Goal: Task Accomplishment & Management: Use online tool/utility

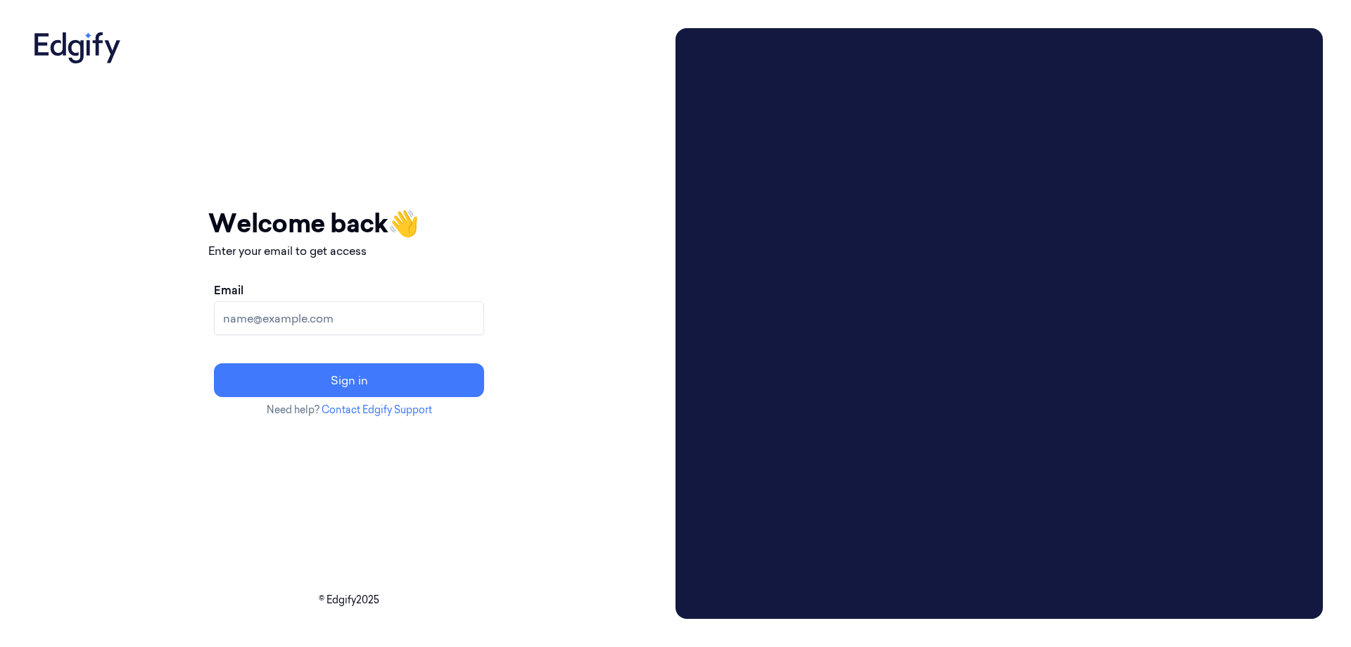
click at [296, 322] on input "Email" at bounding box center [349, 318] width 270 height 34
type input "[EMAIL_ADDRESS][DOMAIN_NAME]"
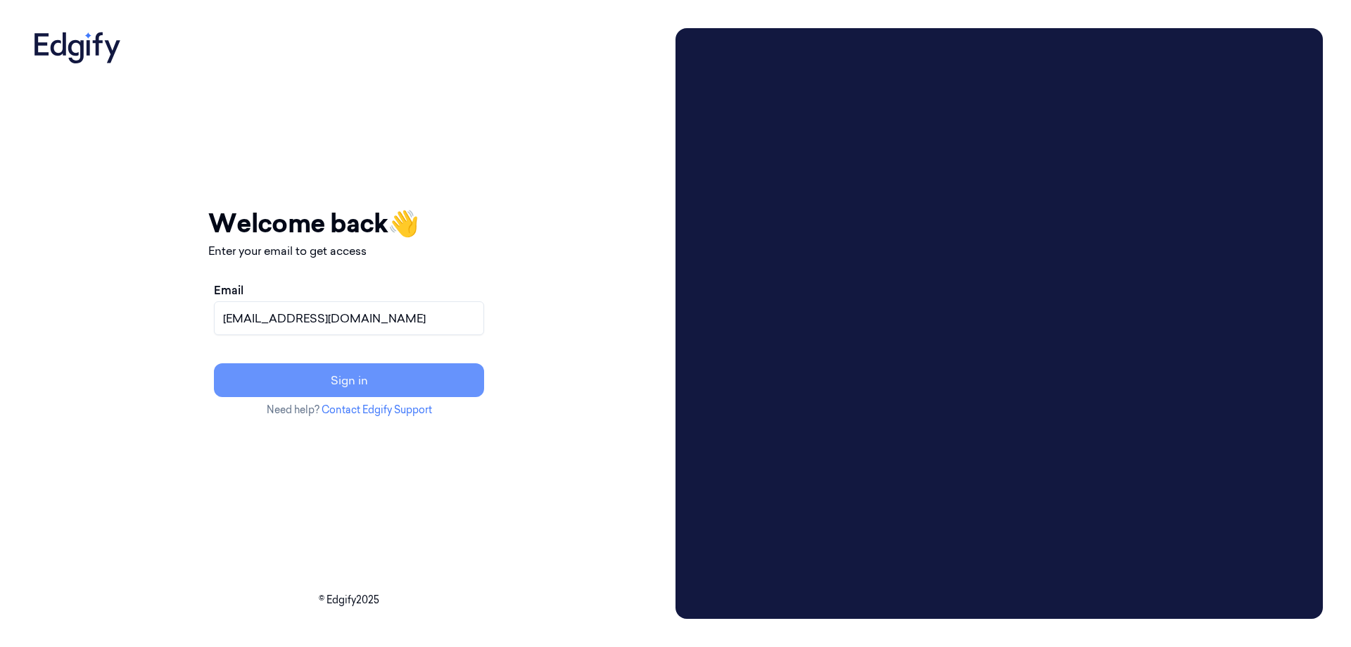
click at [299, 379] on button "Sign in" at bounding box center [349, 380] width 270 height 34
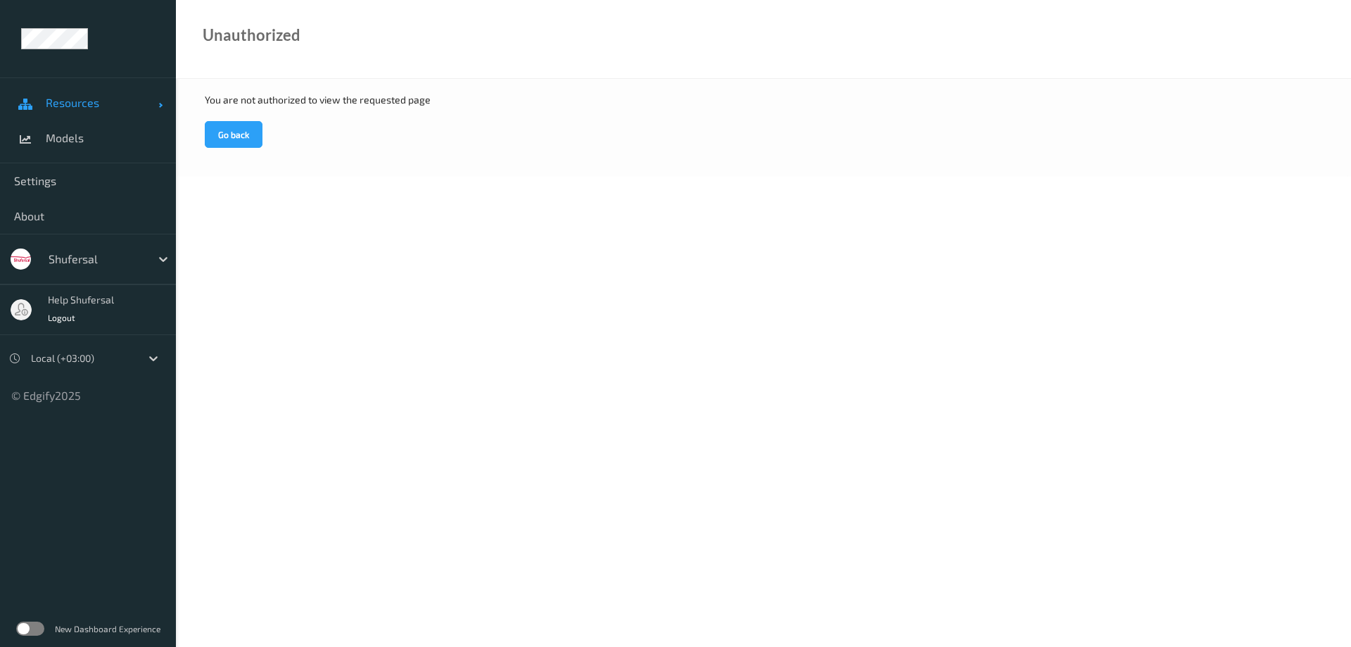
click at [87, 106] on span "Resources" at bounding box center [102, 103] width 113 height 14
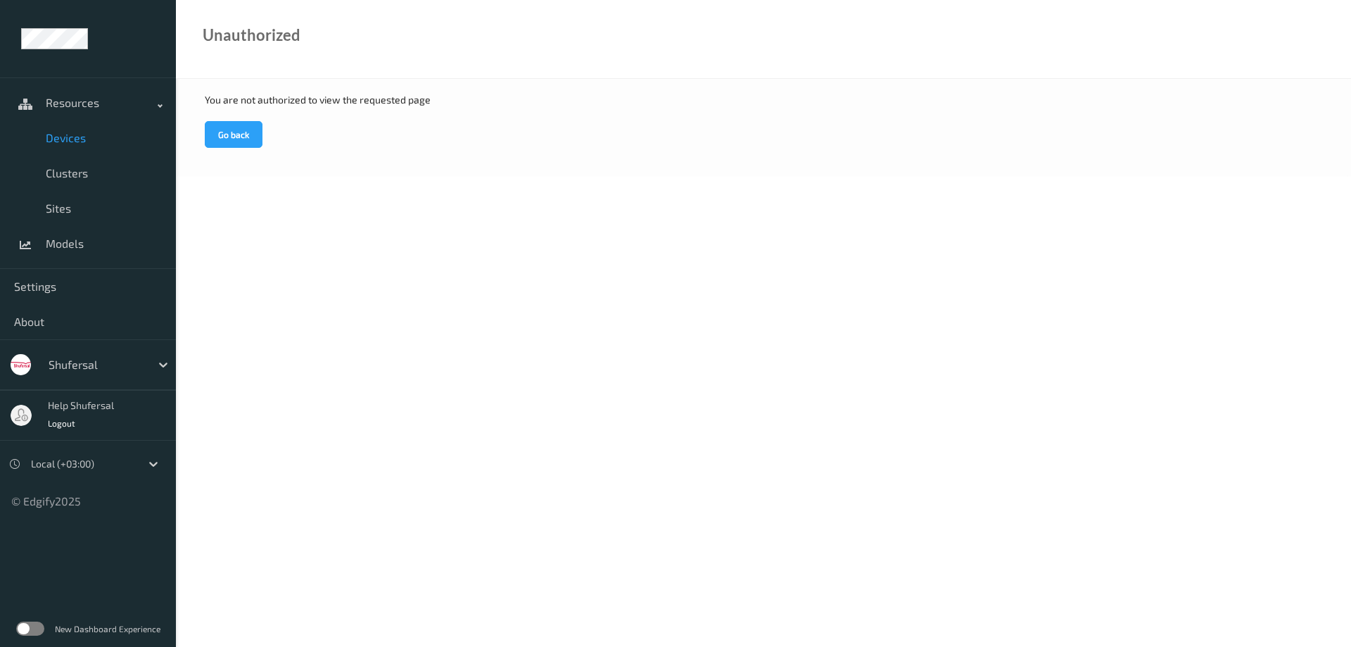
click at [81, 149] on link "Devices" at bounding box center [88, 137] width 176 height 35
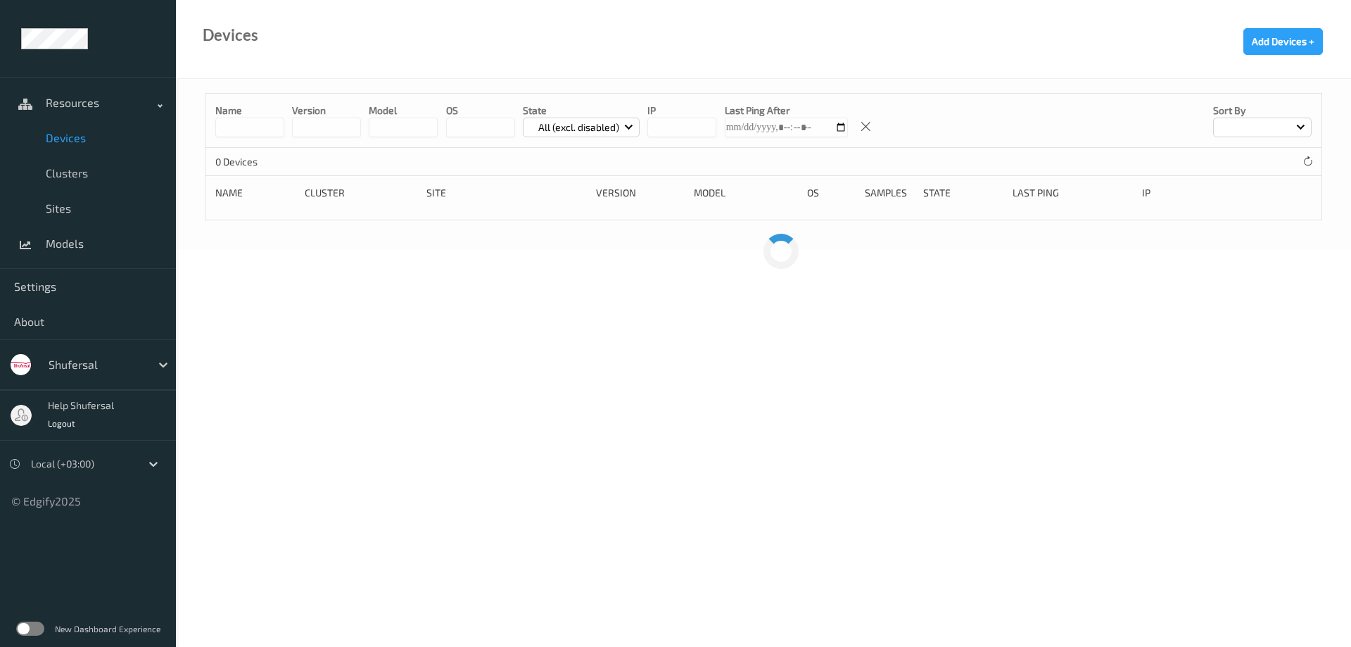
click at [253, 123] on input at bounding box center [249, 128] width 69 height 20
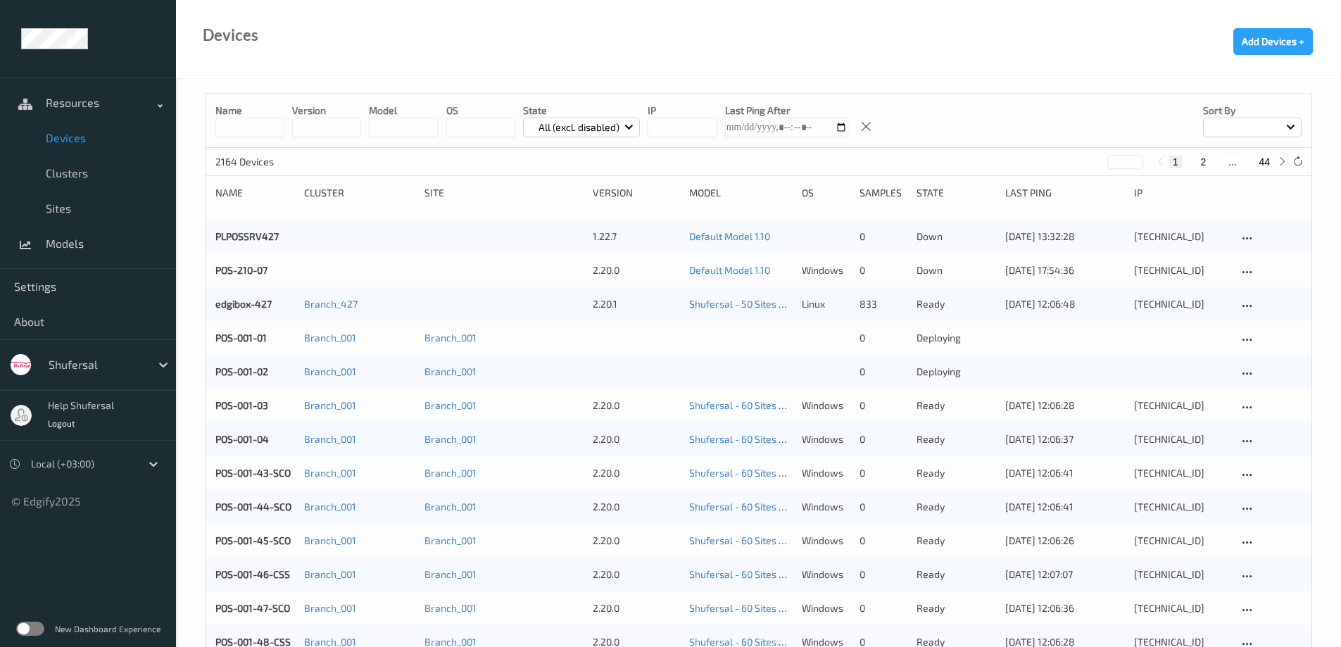
click at [277, 126] on input at bounding box center [249, 128] width 69 height 20
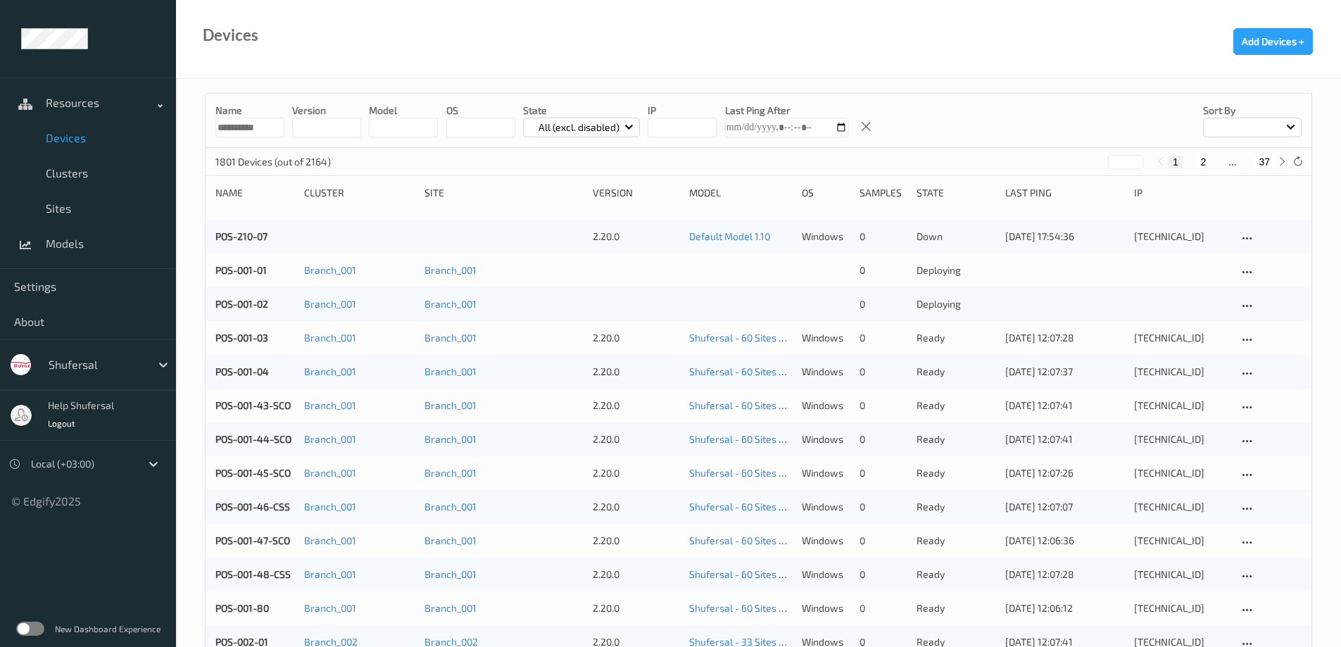
type input "**********"
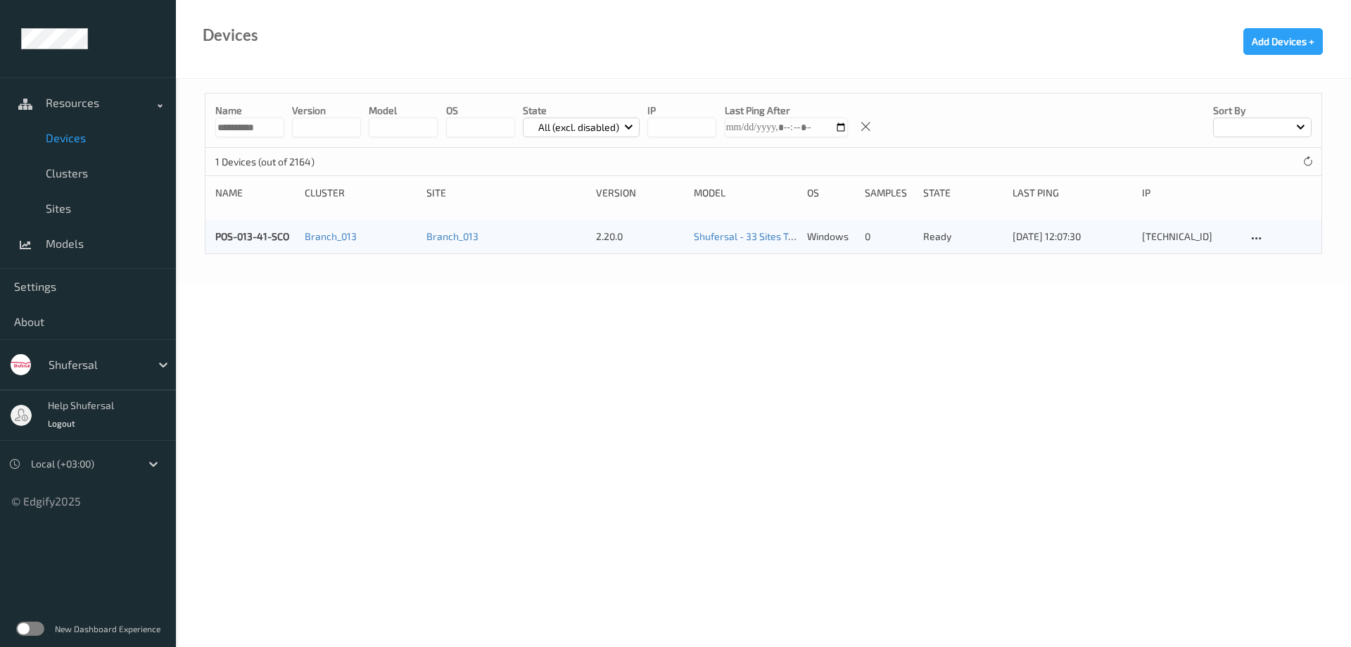
click at [313, 248] on div "POS-013-41-SCO Branch_013 Branch_013 2.20.0 Shufersal - 33 Sites Training - Bat…" at bounding box center [764, 237] width 1116 height 34
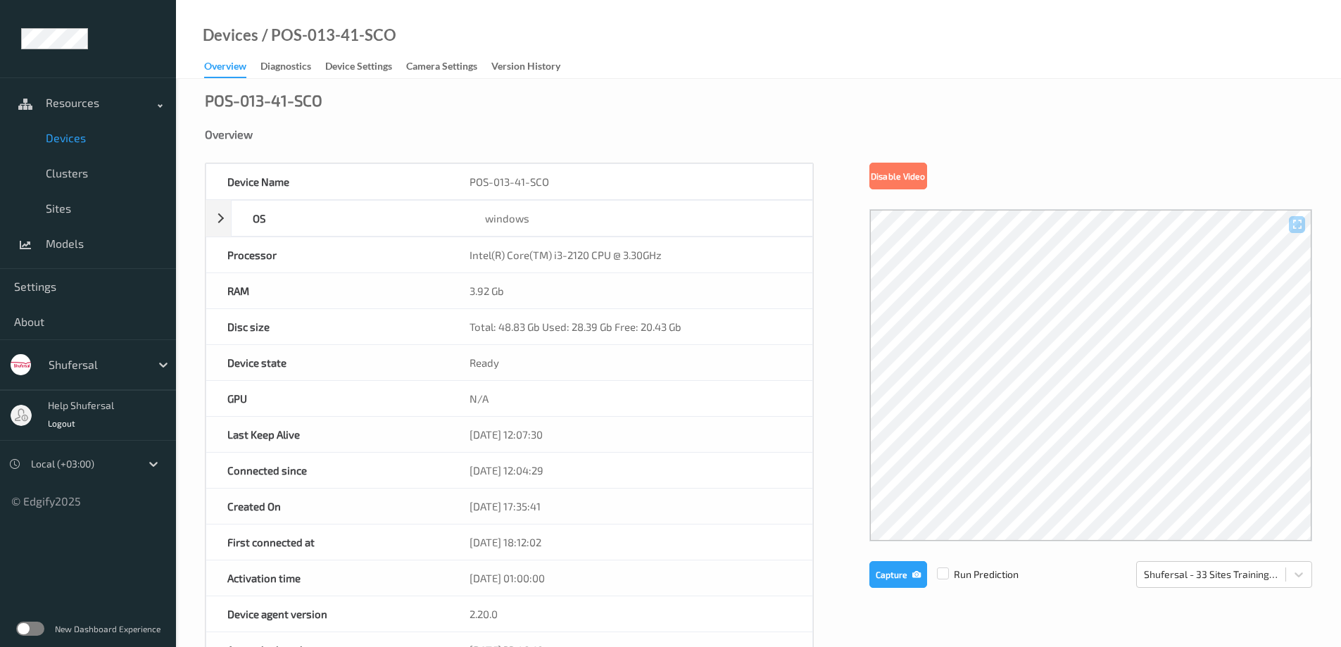
click at [237, 72] on div "Overview" at bounding box center [225, 68] width 42 height 19
click at [913, 576] on icon "button" at bounding box center [916, 574] width 8 height 10
click at [1185, 569] on div at bounding box center [1211, 574] width 134 height 17
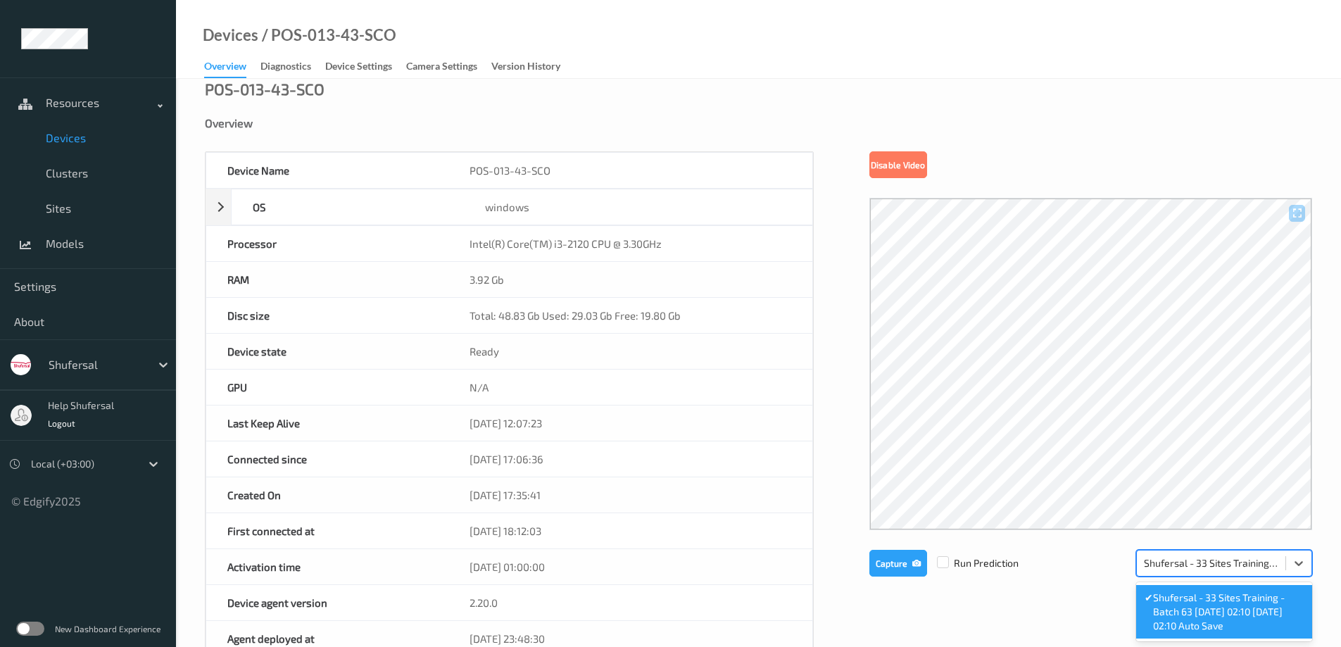
click at [1185, 569] on div at bounding box center [1211, 563] width 134 height 17
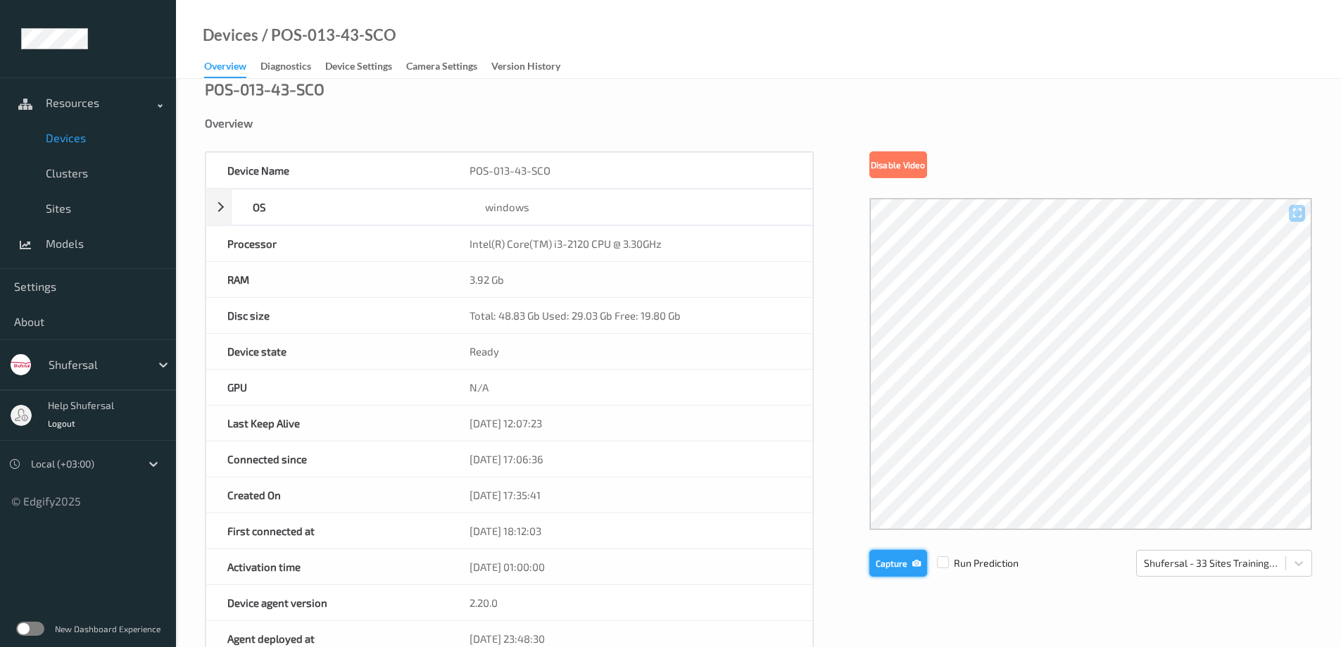
click at [907, 556] on button "Capture" at bounding box center [898, 563] width 58 height 27
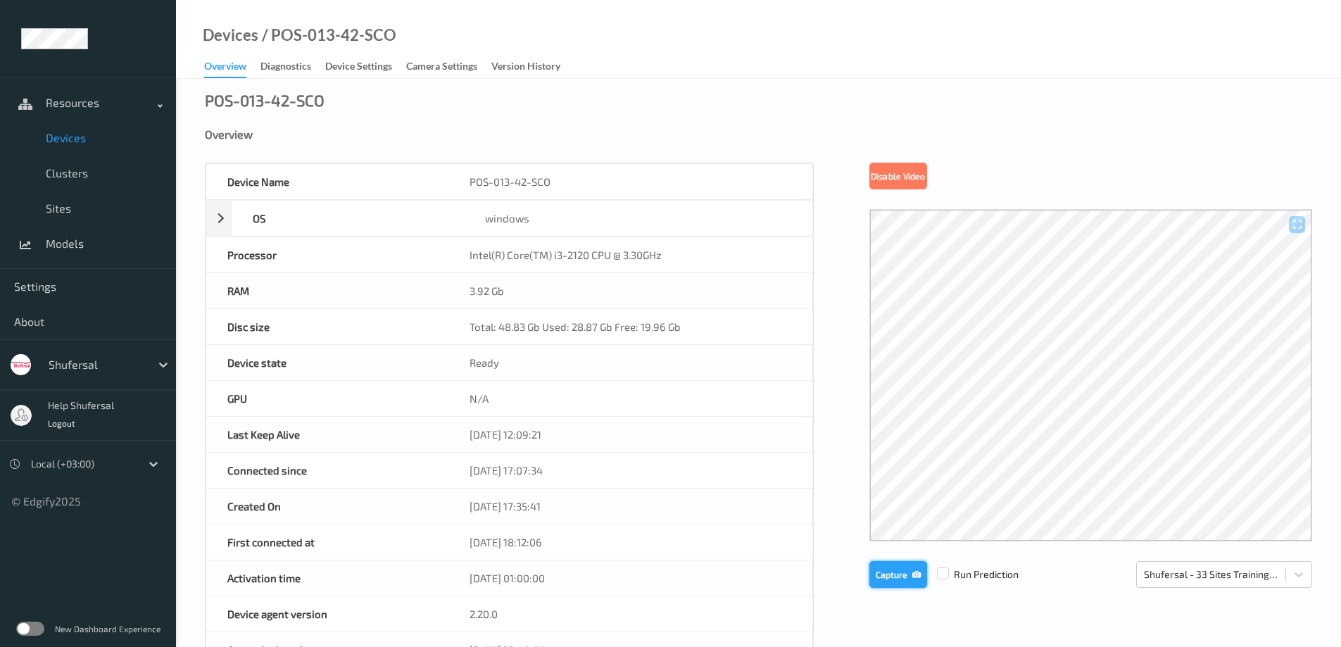
click at [888, 579] on button "Capture" at bounding box center [898, 574] width 58 height 27
click at [893, 572] on button "Capture" at bounding box center [898, 574] width 58 height 27
click at [895, 574] on button "Capture" at bounding box center [898, 574] width 58 height 27
click at [894, 574] on button "Capture" at bounding box center [898, 574] width 58 height 27
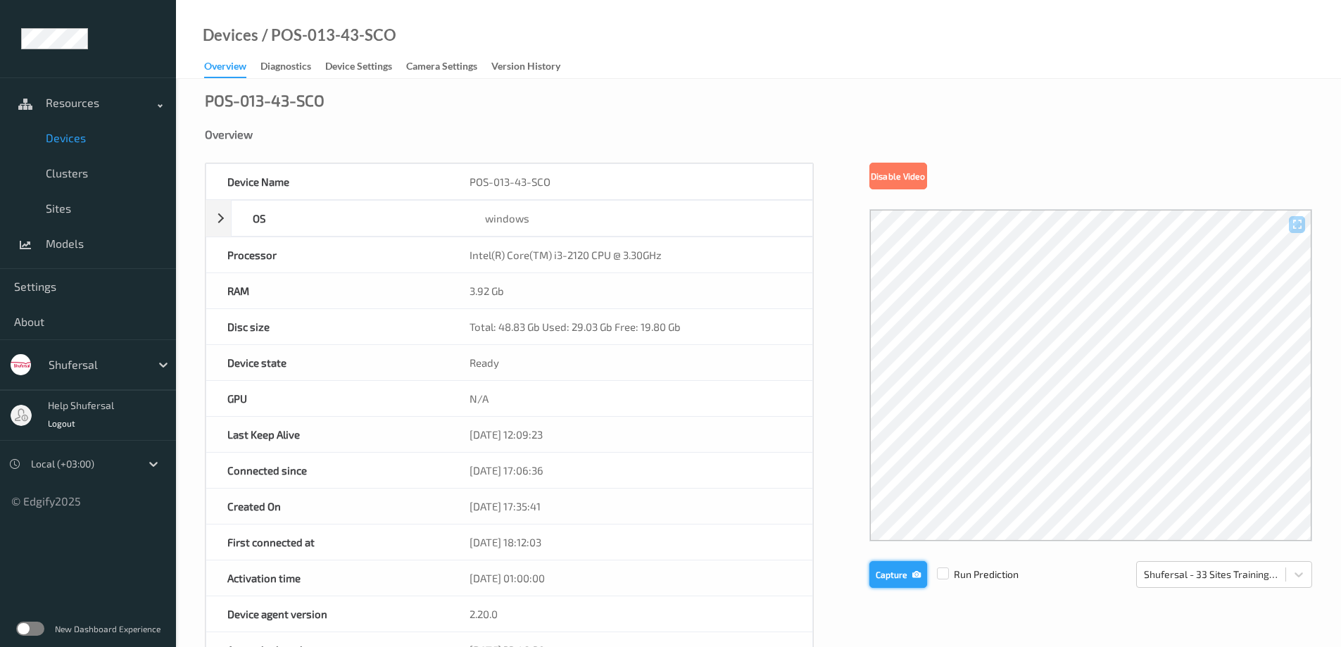
click at [906, 572] on button "Capture" at bounding box center [898, 574] width 58 height 27
click at [914, 576] on icon "button" at bounding box center [916, 574] width 8 height 10
click at [904, 579] on button "Capture" at bounding box center [898, 574] width 58 height 27
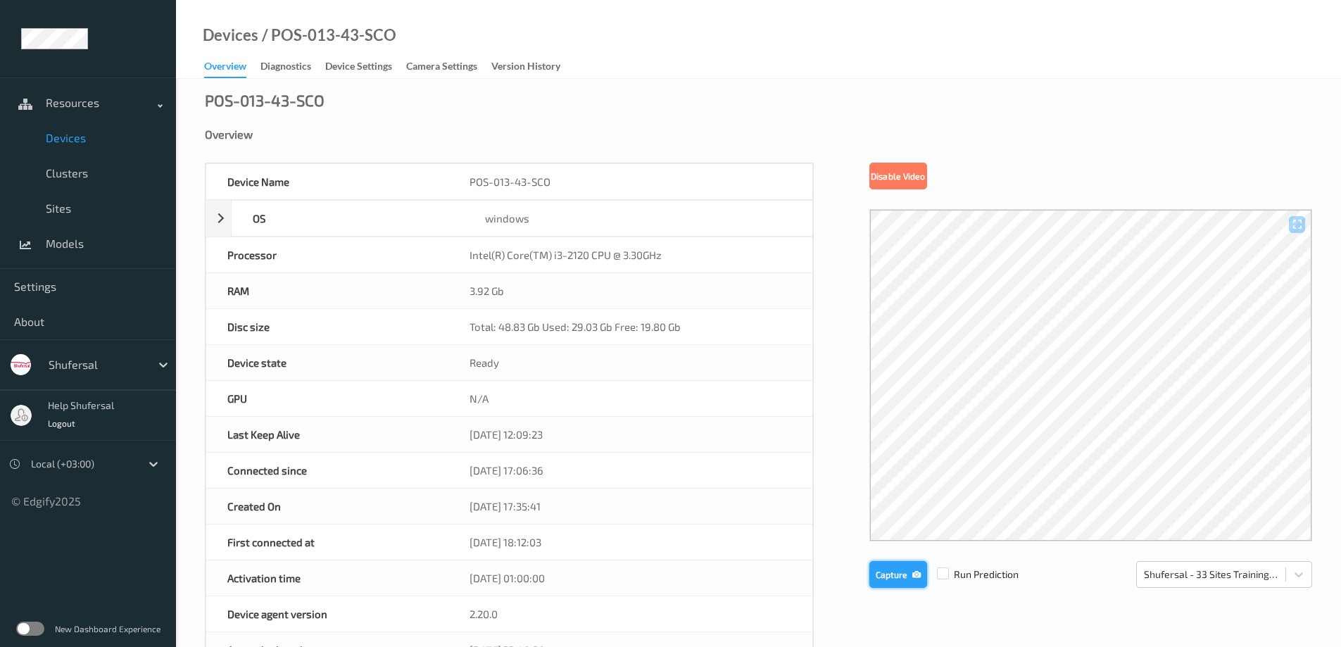
click at [904, 579] on button "Capture" at bounding box center [898, 574] width 58 height 27
click at [900, 588] on div "Device Name POS-013-41-SCO OS windows Platform Microsoft Windows 10 Enterprise …" at bounding box center [758, 603] width 1107 height 881
click at [896, 584] on button "Capture" at bounding box center [898, 574] width 58 height 27
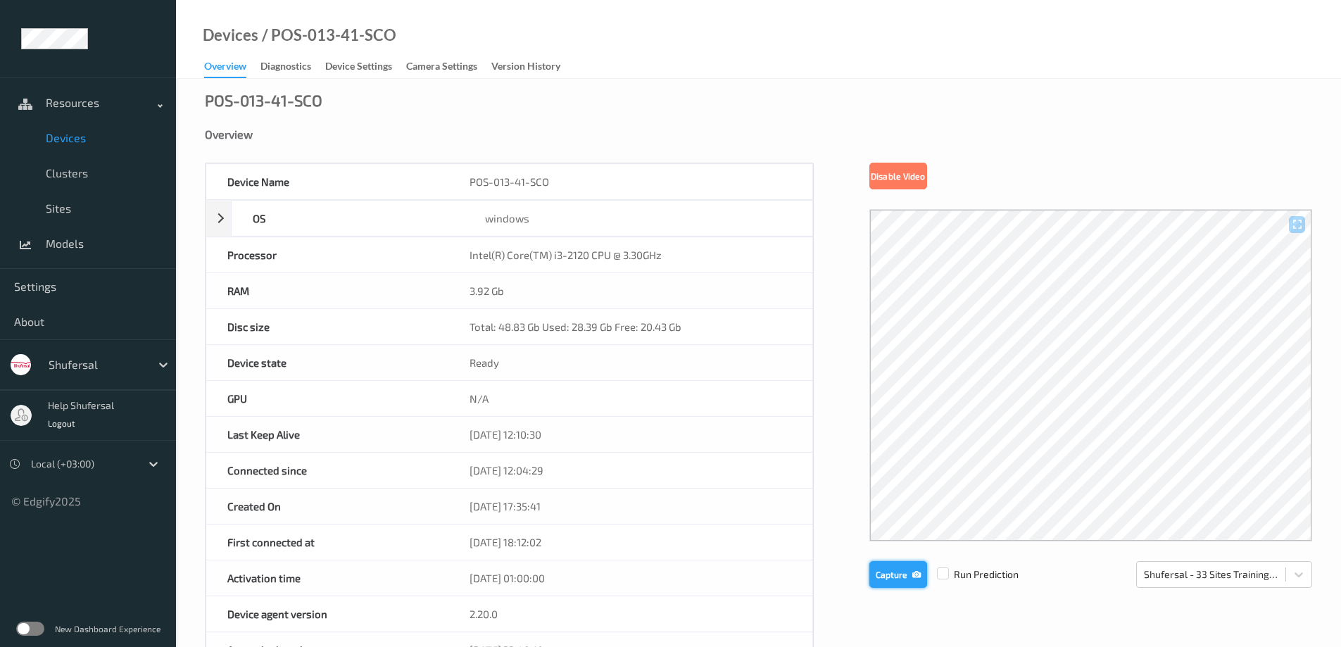
click at [896, 584] on button "Capture" at bounding box center [898, 574] width 58 height 27
click at [895, 579] on button "Capture" at bounding box center [898, 574] width 58 height 27
click at [893, 579] on button "Capture" at bounding box center [898, 574] width 58 height 27
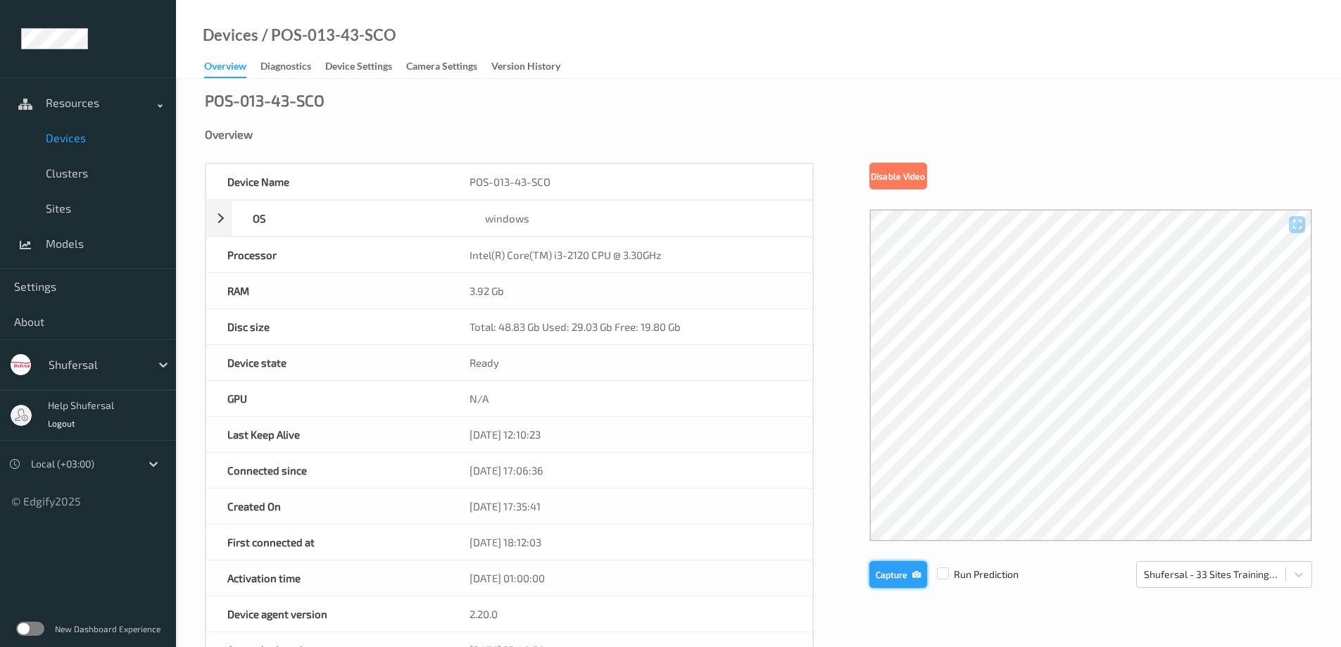
click at [893, 579] on button "Capture" at bounding box center [898, 574] width 58 height 27
click at [892, 576] on button "Capture" at bounding box center [898, 574] width 58 height 27
click at [885, 568] on button "Capture" at bounding box center [898, 574] width 58 height 27
click at [883, 567] on button "Capture" at bounding box center [898, 574] width 58 height 27
click at [879, 567] on button "Capture" at bounding box center [898, 574] width 58 height 27
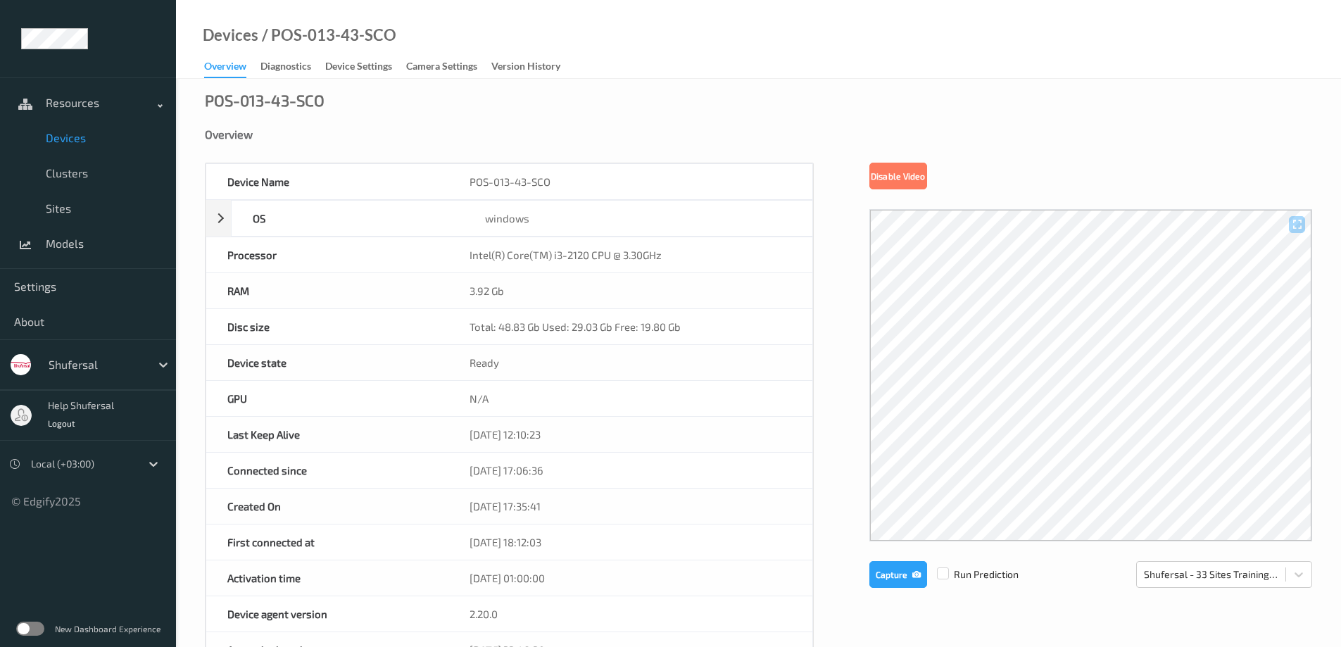
click at [1000, 455] on div at bounding box center [1090, 375] width 443 height 332
click at [1009, 430] on div at bounding box center [1090, 375] width 443 height 332
click at [1050, 427] on div at bounding box center [1090, 375] width 443 height 332
click at [1035, 433] on div at bounding box center [1090, 375] width 443 height 332
click at [1034, 434] on div at bounding box center [1090, 375] width 443 height 332
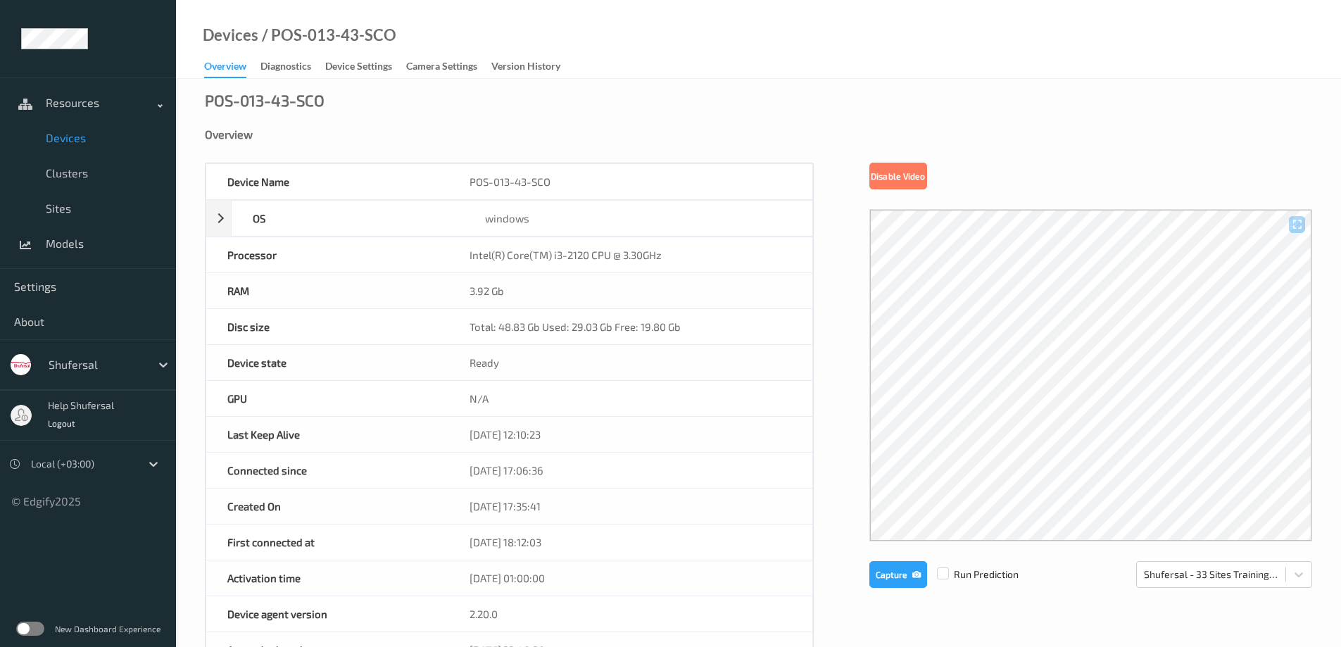
click at [1083, 363] on div at bounding box center [1090, 375] width 443 height 332
click at [1082, 363] on div at bounding box center [1090, 375] width 443 height 332
click at [1079, 365] on div at bounding box center [1090, 375] width 443 height 332
click at [1069, 375] on div at bounding box center [1090, 375] width 443 height 332
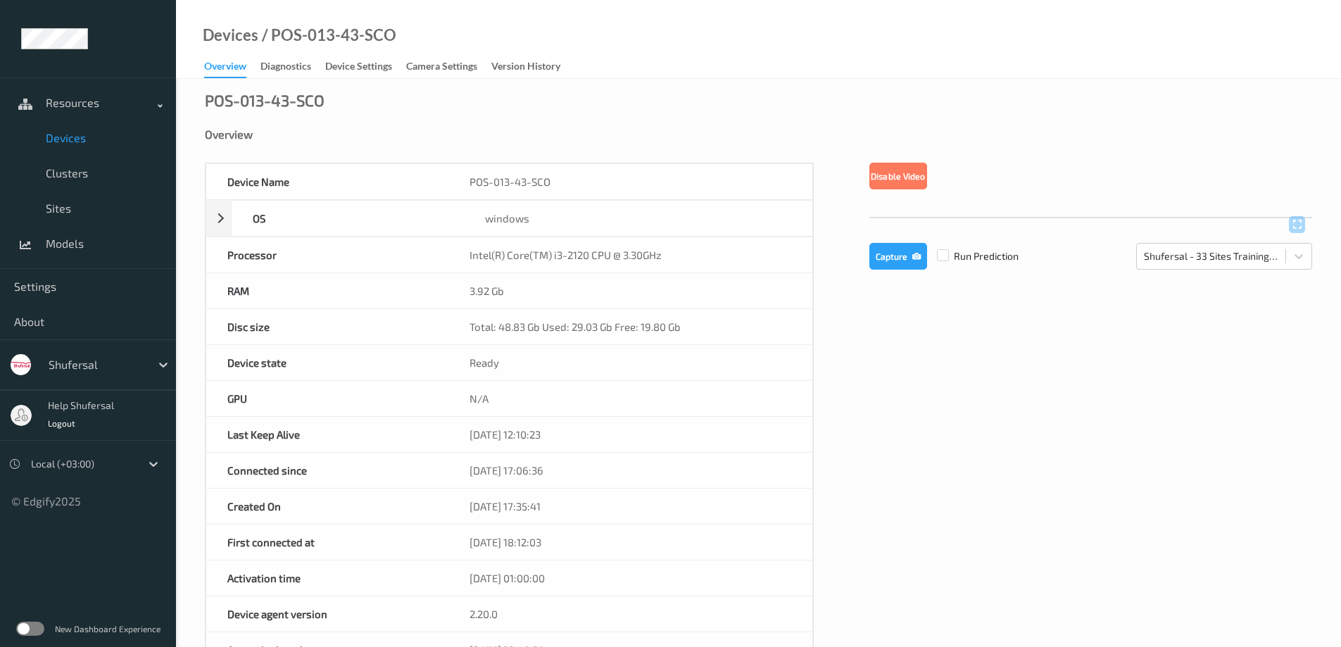
click at [1069, 223] on div at bounding box center [1090, 216] width 443 height 14
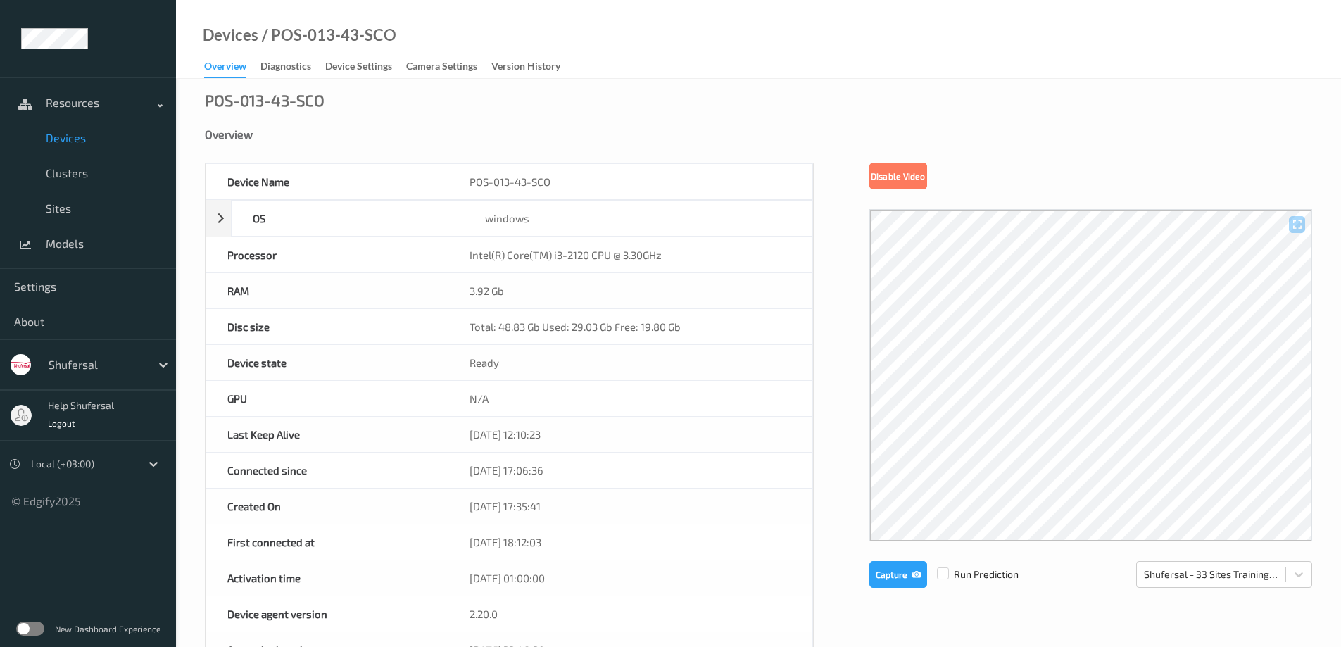
click at [1069, 374] on div at bounding box center [1090, 375] width 443 height 332
drag, startPoint x: 1100, startPoint y: 392, endPoint x: 1099, endPoint y: 401, distance: 9.3
click at [1099, 401] on div at bounding box center [1090, 375] width 443 height 332
click at [1112, 424] on div at bounding box center [1090, 375] width 443 height 332
click at [1021, 329] on div at bounding box center [1090, 375] width 443 height 332
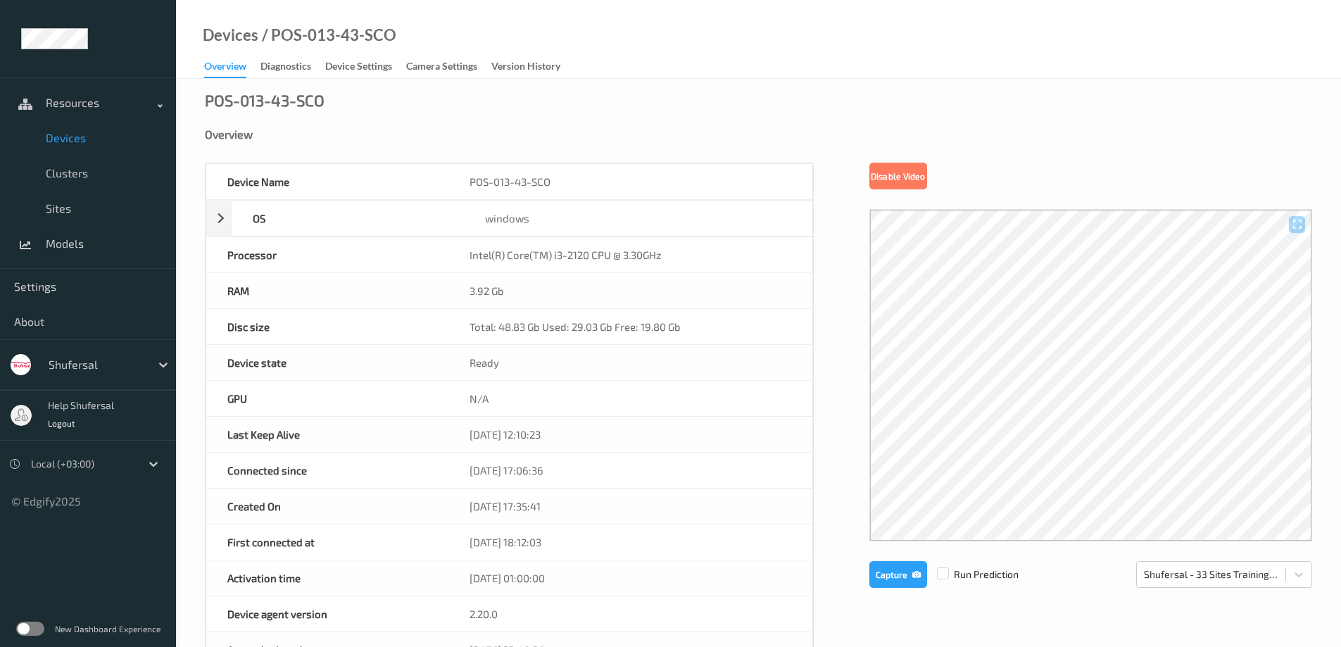
click at [1111, 397] on div at bounding box center [1090, 375] width 443 height 332
click at [1013, 454] on div at bounding box center [1090, 375] width 443 height 332
click at [1049, 450] on div at bounding box center [1090, 375] width 443 height 332
click at [1050, 448] on div at bounding box center [1090, 375] width 443 height 332
